Goal: Task Accomplishment & Management: Manage account settings

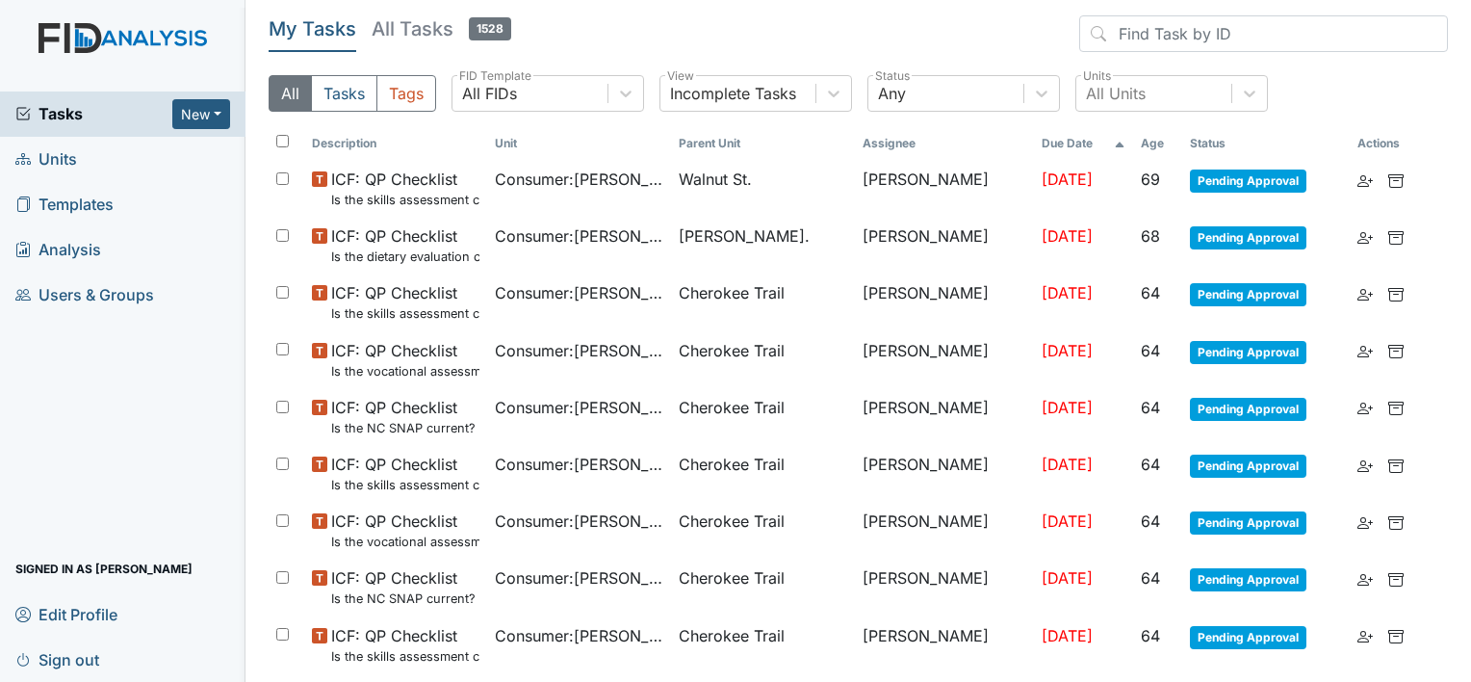
click at [117, 288] on span "Users & Groups" at bounding box center [84, 295] width 139 height 30
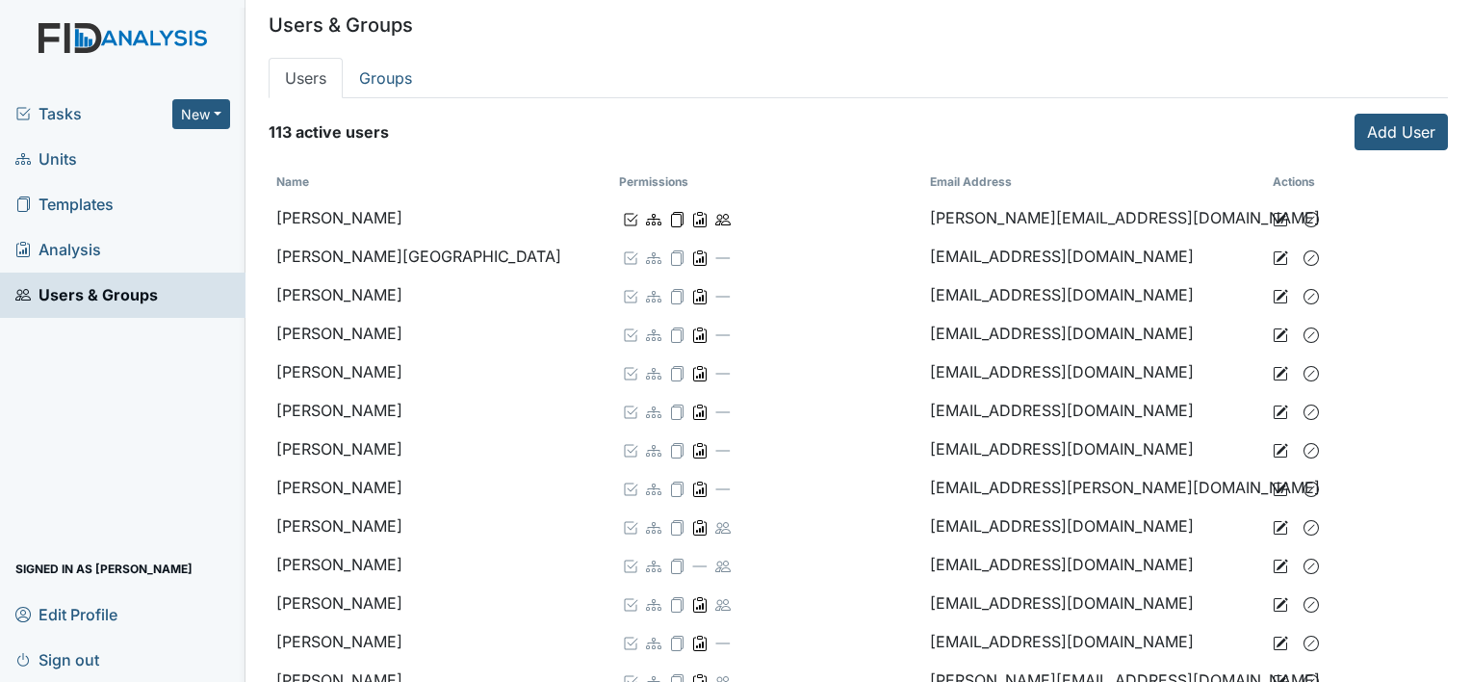
click at [112, 150] on link "Units" at bounding box center [122, 159] width 245 height 45
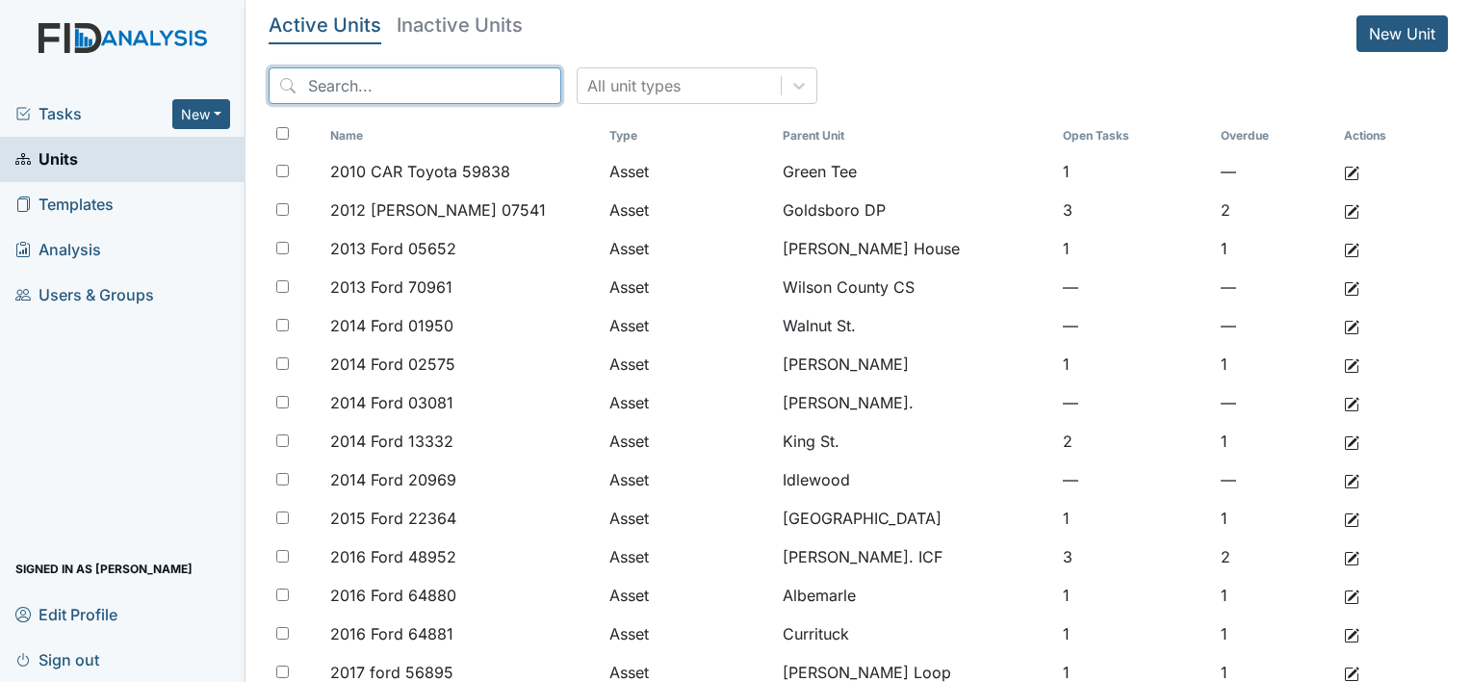
drag, startPoint x: 391, startPoint y: 83, endPoint x: 328, endPoint y: 126, distance: 76.1
click at [393, 83] on input "search" at bounding box center [415, 85] width 293 height 37
click at [109, 293] on span "Users & Groups" at bounding box center [84, 295] width 139 height 30
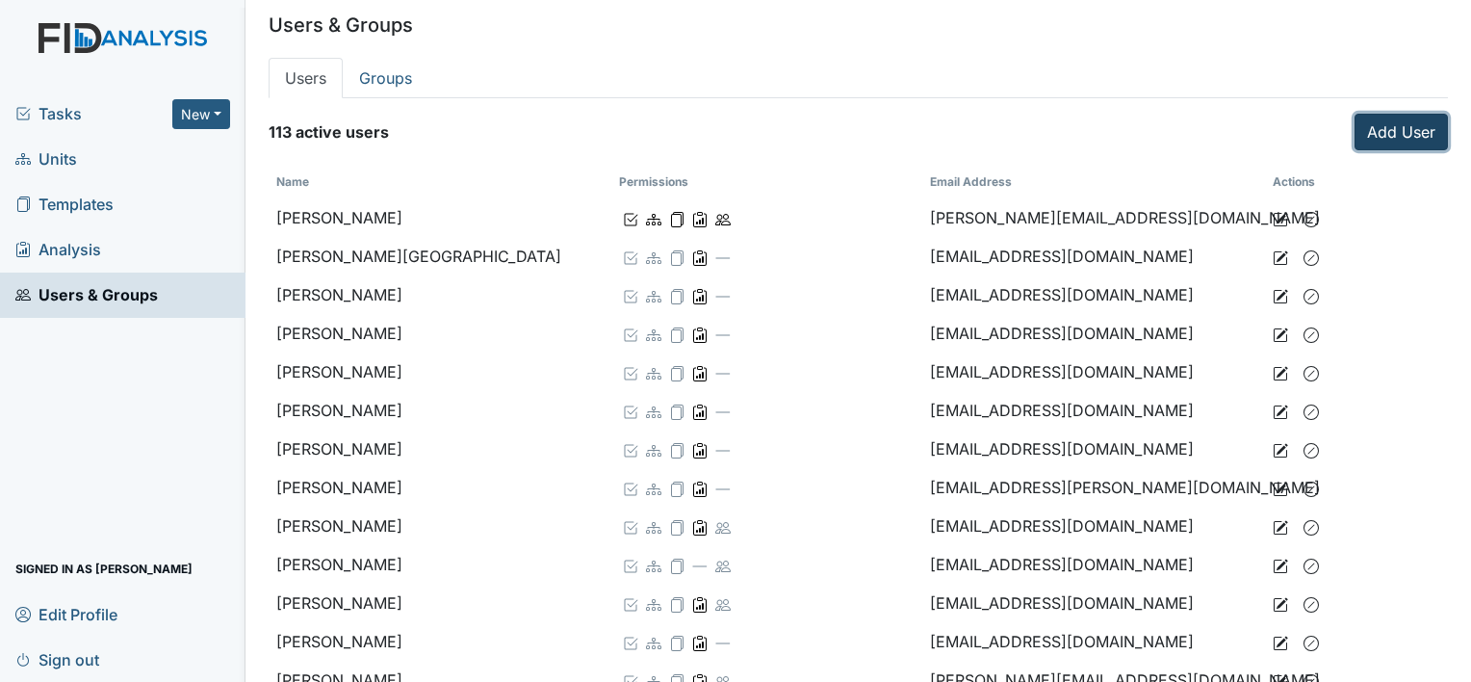
click at [1402, 131] on link "Add User" at bounding box center [1401, 132] width 93 height 37
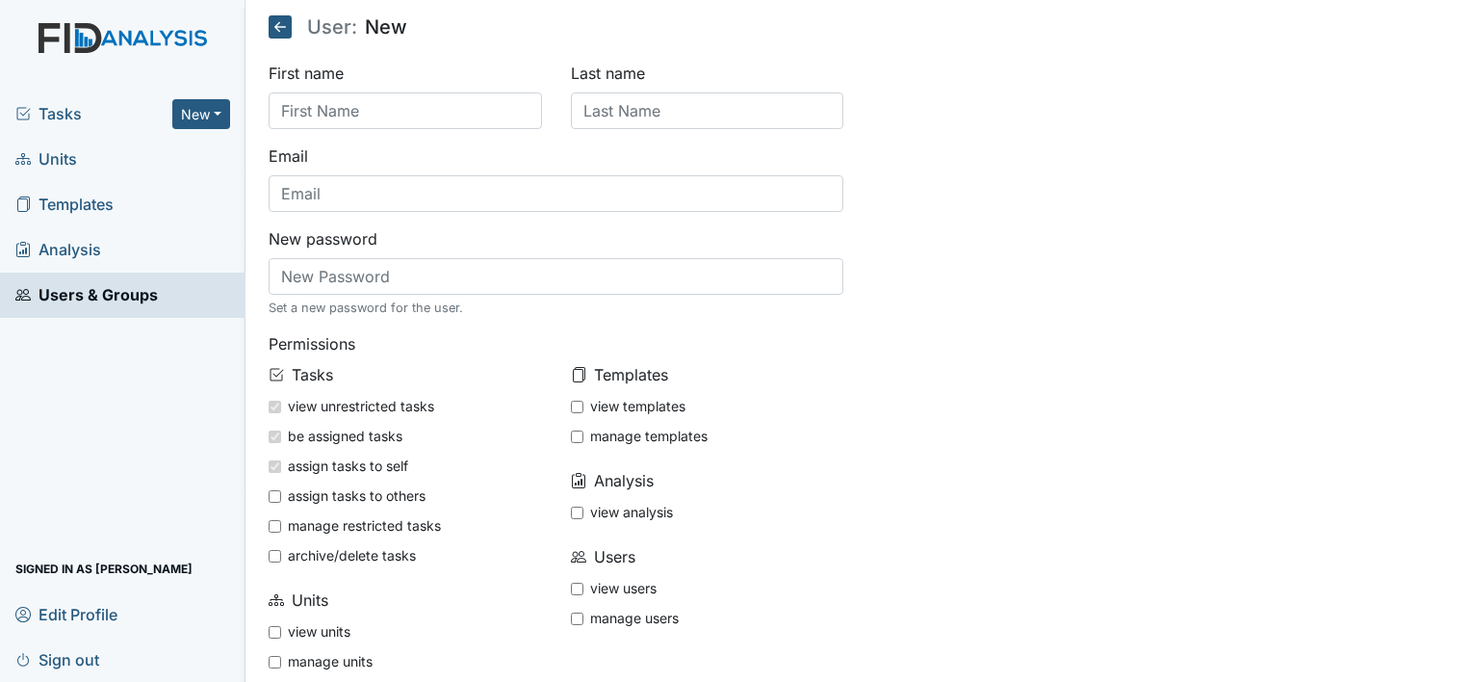
click at [65, 155] on span "Units" at bounding box center [46, 159] width 62 height 30
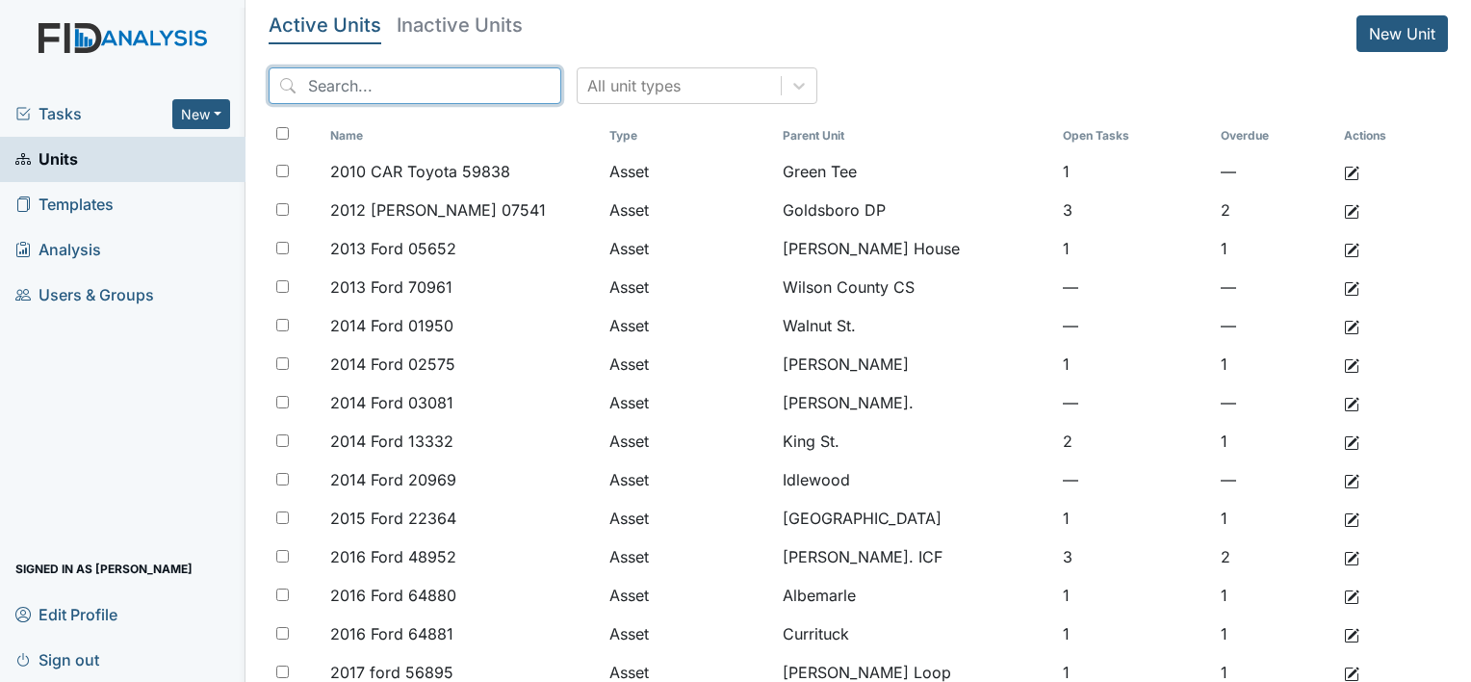
click at [404, 80] on input "search" at bounding box center [415, 85] width 293 height 37
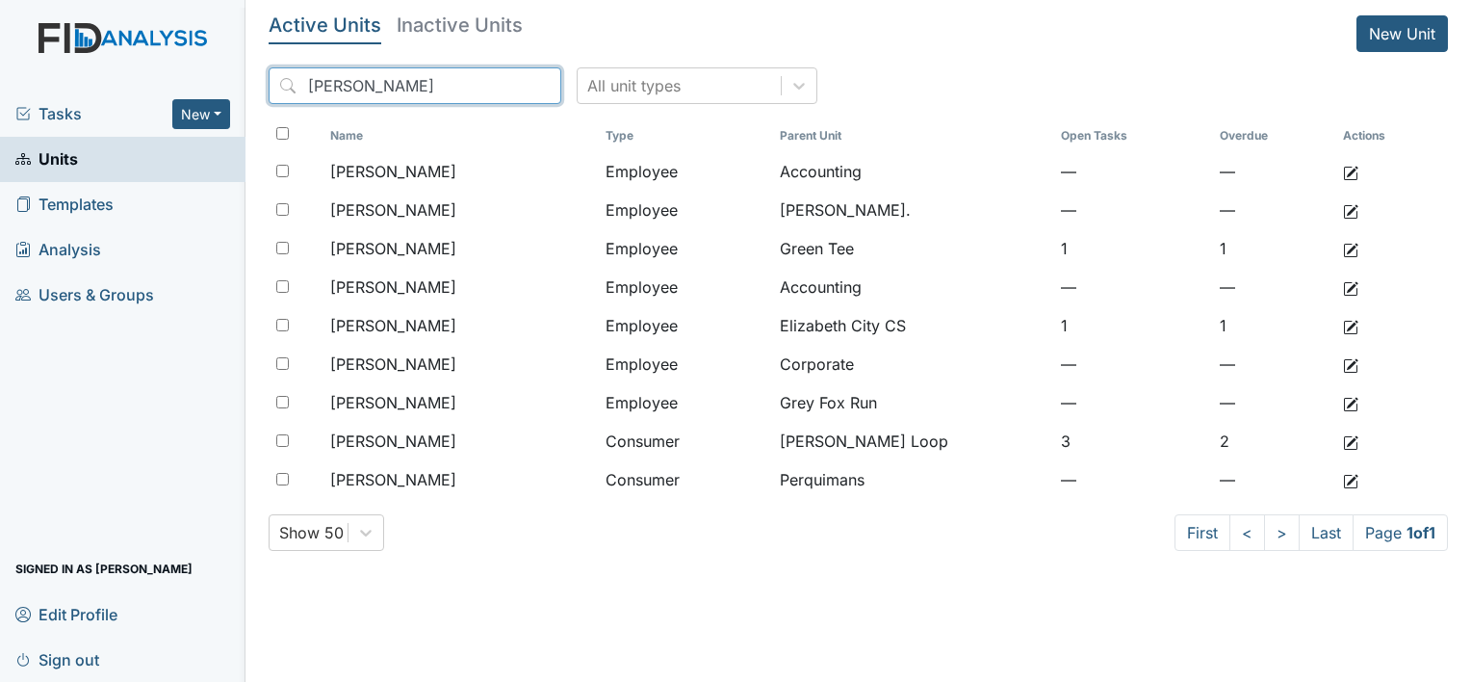
type input "kim"
click at [121, 277] on link "Users & Groups" at bounding box center [122, 294] width 245 height 45
click at [124, 288] on span "Users & Groups" at bounding box center [84, 295] width 139 height 30
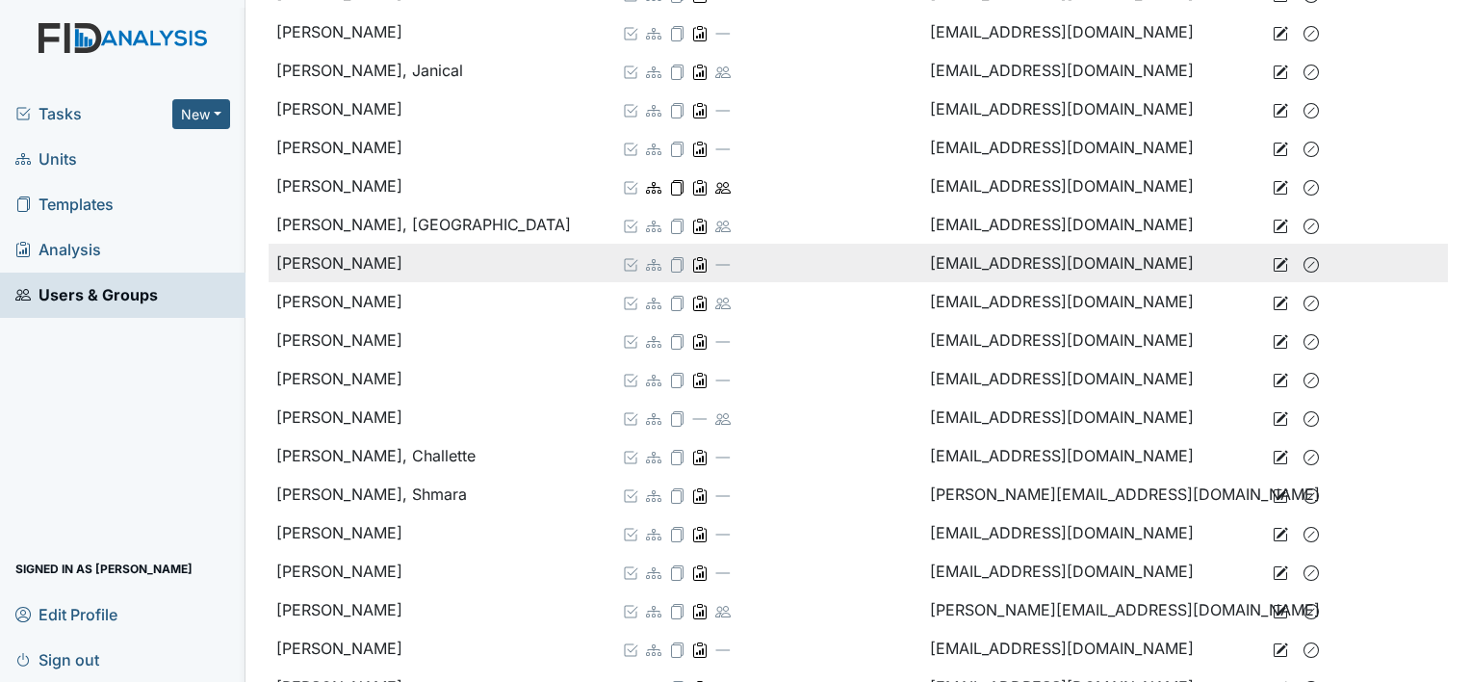
scroll to position [1155, 0]
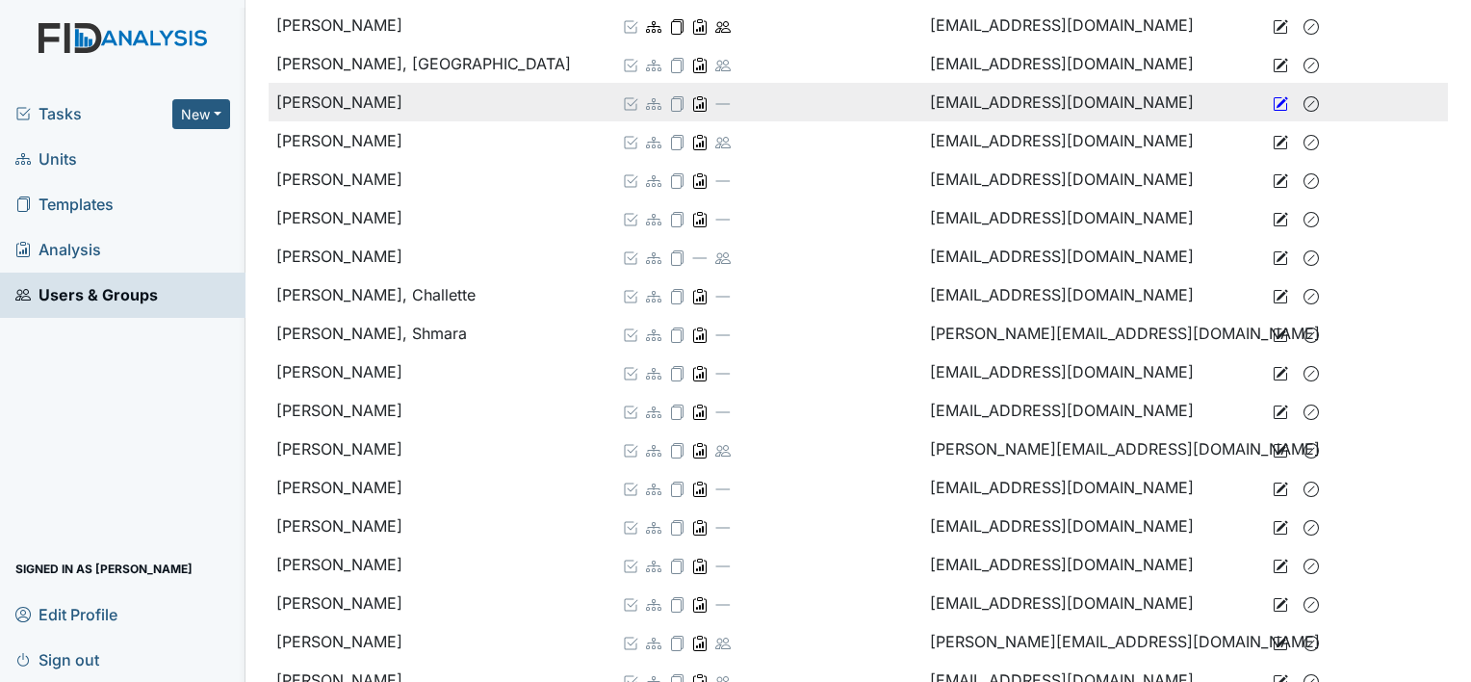
click at [1273, 99] on icon at bounding box center [1280, 103] width 15 height 15
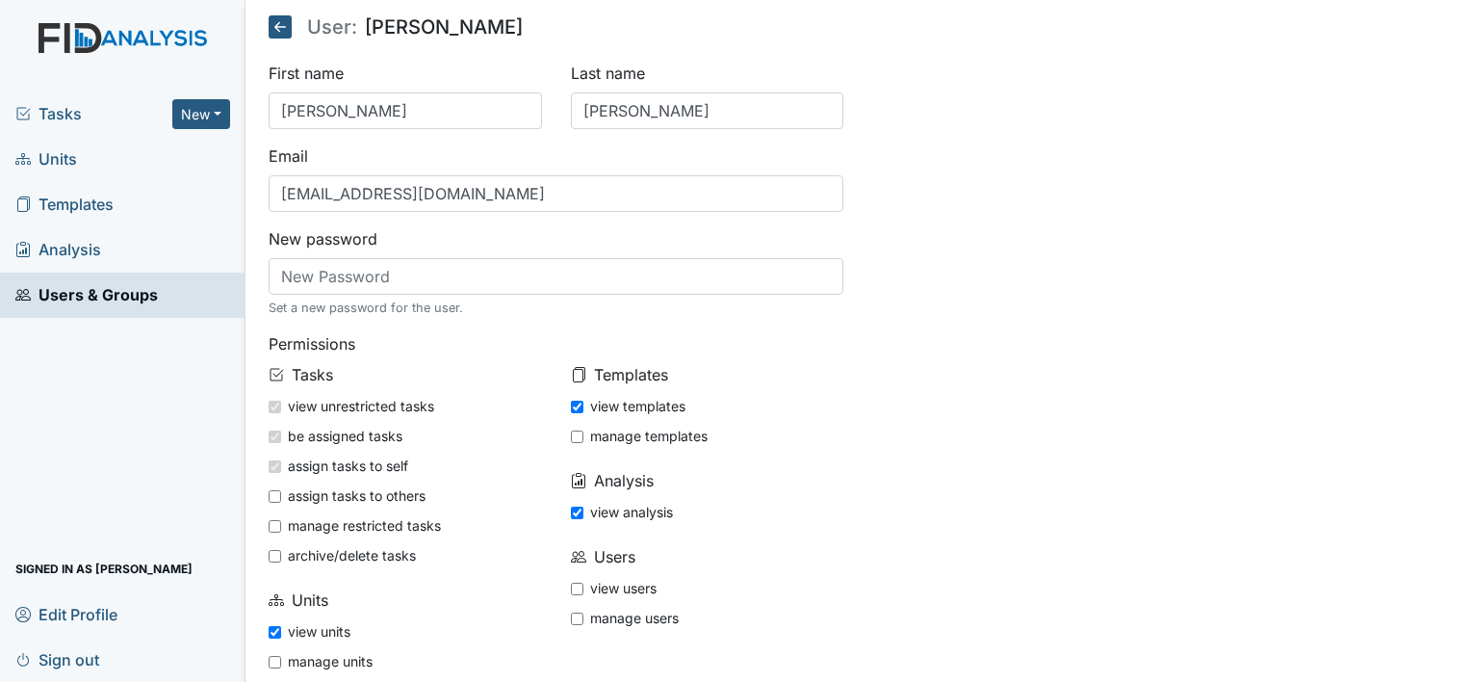
scroll to position [83, 0]
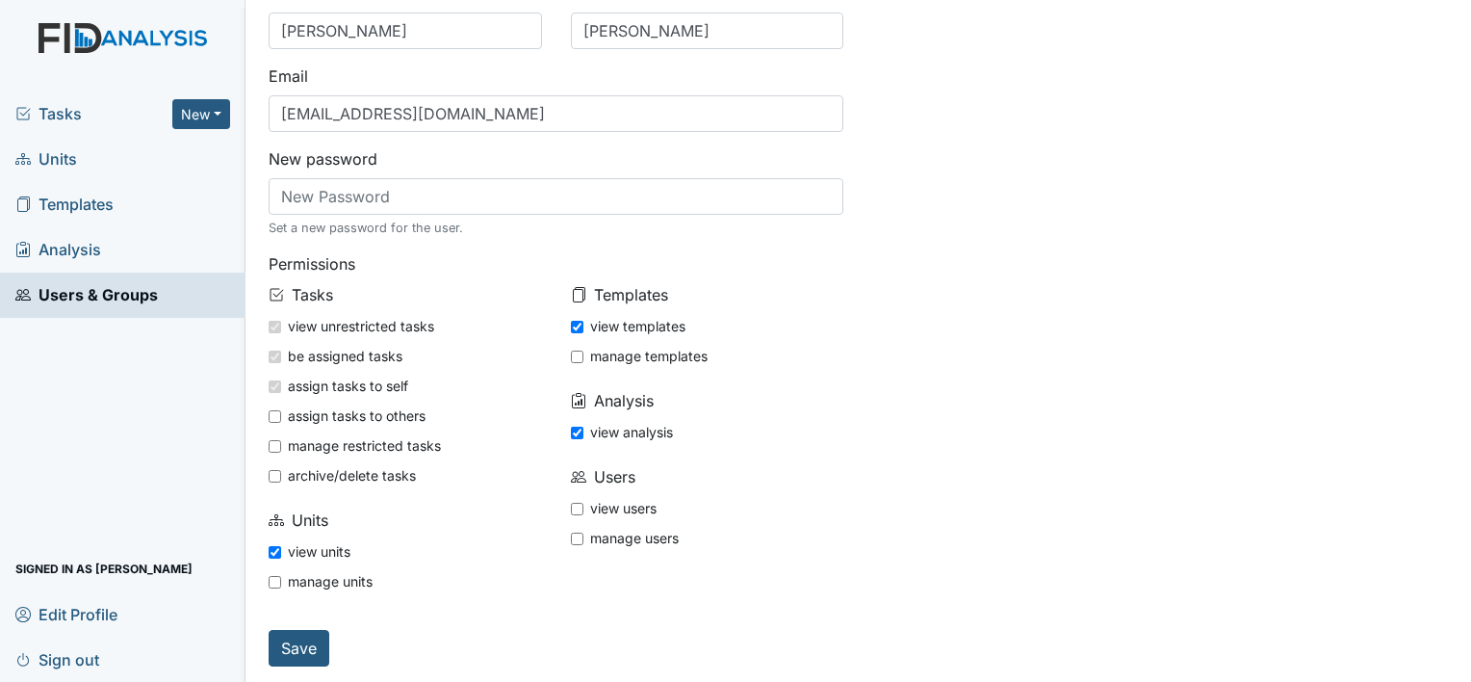
click at [75, 160] on span "Units" at bounding box center [46, 159] width 62 height 30
